Goal: Check status

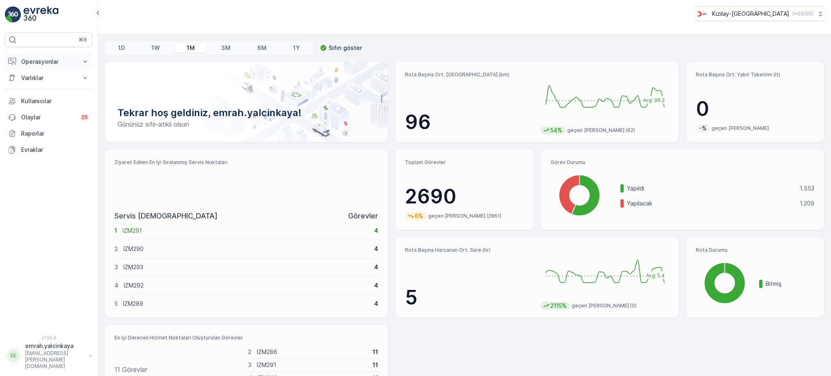
click at [43, 62] on p "Operasyonlar" at bounding box center [48, 62] width 55 height 8
click at [60, 99] on p "Rotalar & Görevler" at bounding box center [46, 98] width 50 height 8
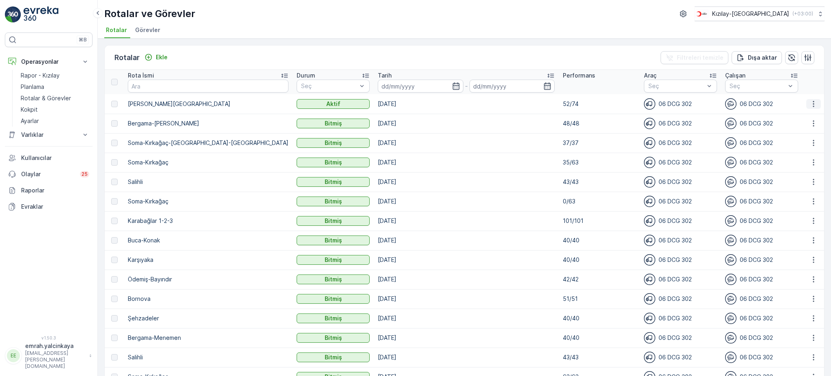
click at [810, 99] on button "button" at bounding box center [813, 104] width 15 height 10
click at [801, 125] on span "Rota Takibini Görüntüle" at bounding box center [794, 126] width 64 height 8
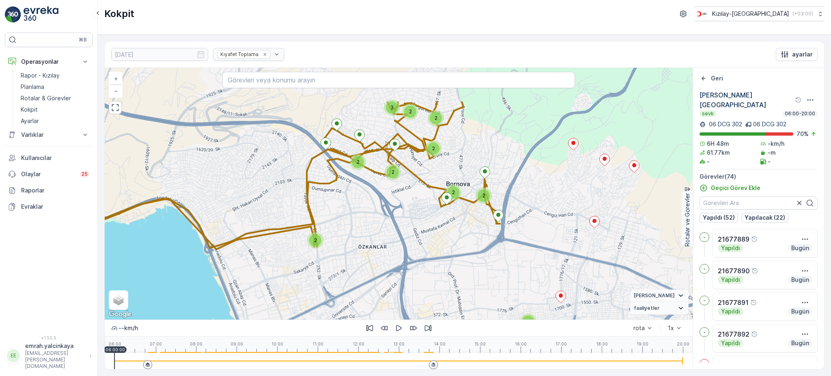
drag, startPoint x: 462, startPoint y: 215, endPoint x: 486, endPoint y: 245, distance: 39.0
click at [486, 245] on div "2 2 2 3 2 5 2 2 2 2 2 2 2 2 3 2 2 2 2 3 2 2 2 + − Uydu Yol haritası Arazi Karış…" at bounding box center [399, 193] width 588 height 251
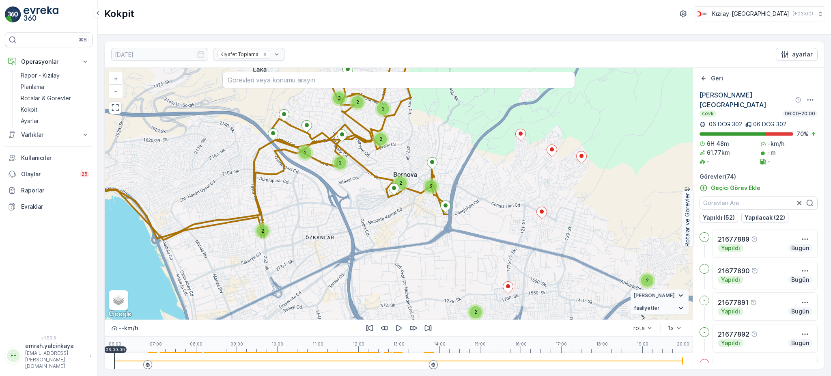
click at [424, 363] on div at bounding box center [398, 360] width 568 height 16
drag, startPoint x: 398, startPoint y: 330, endPoint x: 411, endPoint y: 324, distance: 14.1
click at [398, 329] on icon "button" at bounding box center [399, 328] width 8 height 8
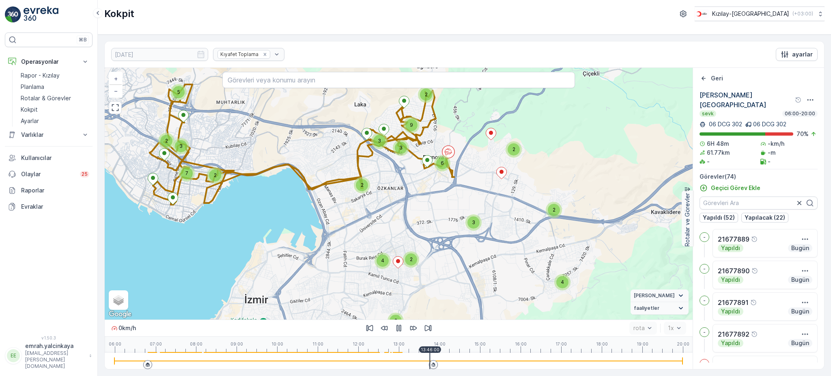
drag, startPoint x: 576, startPoint y: 266, endPoint x: 545, endPoint y: 206, distance: 67.7
click at [545, 206] on div "5 2 3 2 7 4 2 3 2 6 2 2 4 2 2 3 3 9 + − Uydu Yol haritası Arazi Karışık Leaflet…" at bounding box center [399, 193] width 588 height 251
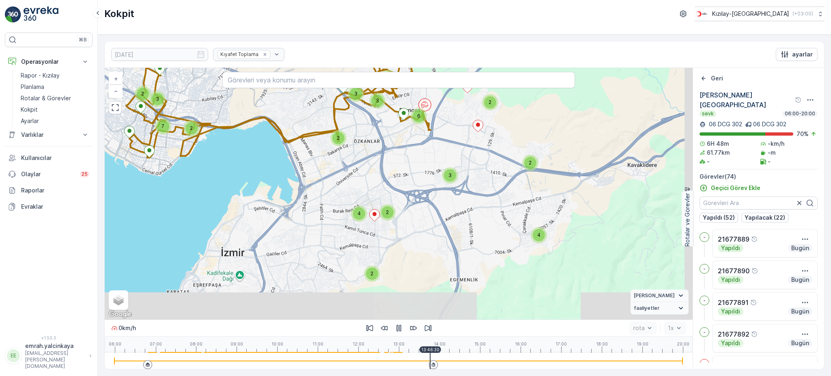
drag, startPoint x: 536, startPoint y: 277, endPoint x: 513, endPoint y: 230, distance: 52.4
click at [513, 230] on div "5 2 3 2 7 4 2 3 2 6 2 2 4 2 2 3 3 9 + − Uydu Yol haritası Arazi Karışık Leaflet…" at bounding box center [399, 193] width 588 height 251
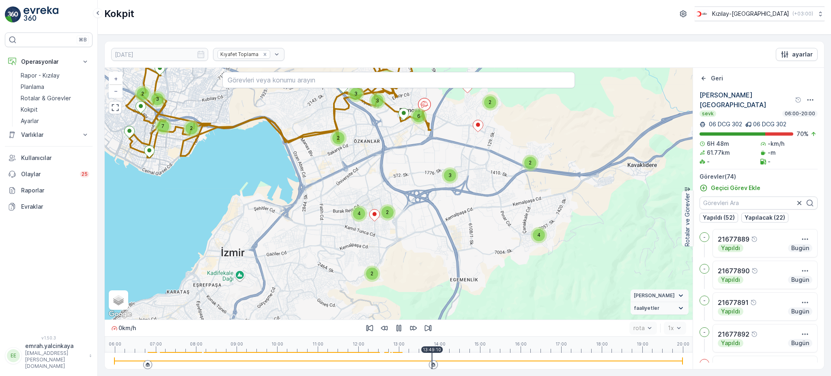
click at [370, 270] on div "2" at bounding box center [372, 273] width 12 height 12
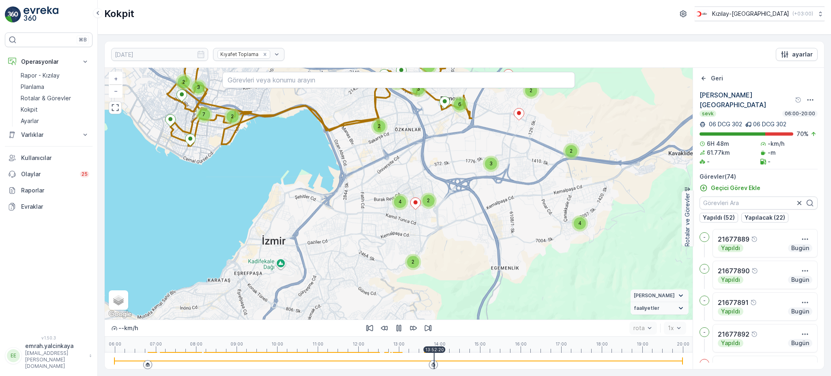
drag, startPoint x: 537, startPoint y: 248, endPoint x: 507, endPoint y: 223, distance: 38.6
click at [507, 223] on div "5 2 3 2 7 4 2 3 2 6 2 2 4 2 2 3 3 9 + − Uydu Yol haritası Arazi Karışık Leaflet…" at bounding box center [399, 193] width 588 height 251
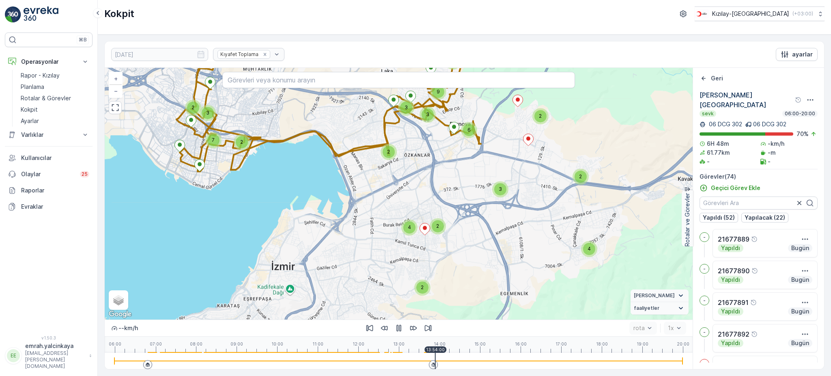
drag, startPoint x: 524, startPoint y: 264, endPoint x: 533, endPoint y: 290, distance: 26.9
click at [533, 290] on div "5 2 3 2 7 4 2 3 2 6 2 2 4 2 2 3 3 9 + − Uydu Yol haritası Arazi Karışık Leaflet…" at bounding box center [399, 193] width 588 height 251
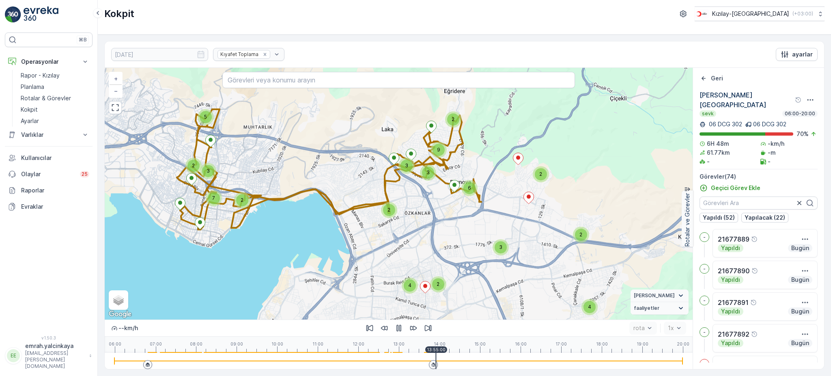
drag, startPoint x: 529, startPoint y: 227, endPoint x: 509, endPoint y: 265, distance: 42.8
click at [536, 275] on div "5 2 3 2 7 4 2 3 2 6 2 2 4 2 2 3 3 9 + − Uydu Yol haritası Arazi Karışık Leaflet…" at bounding box center [399, 193] width 588 height 251
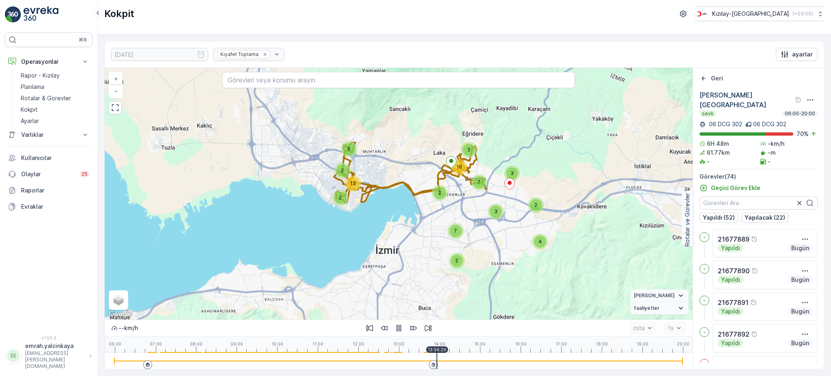
drag, startPoint x: 422, startPoint y: 258, endPoint x: 430, endPoint y: 221, distance: 37.8
click at [430, 221] on div "6 2 2 13 4 2 3 3 7 2 7 2 3 16 + − Uydu Yol haritası Arazi Karışık Leaflet Klavy…" at bounding box center [399, 193] width 588 height 251
